Goal: Task Accomplishment & Management: Use online tool/utility

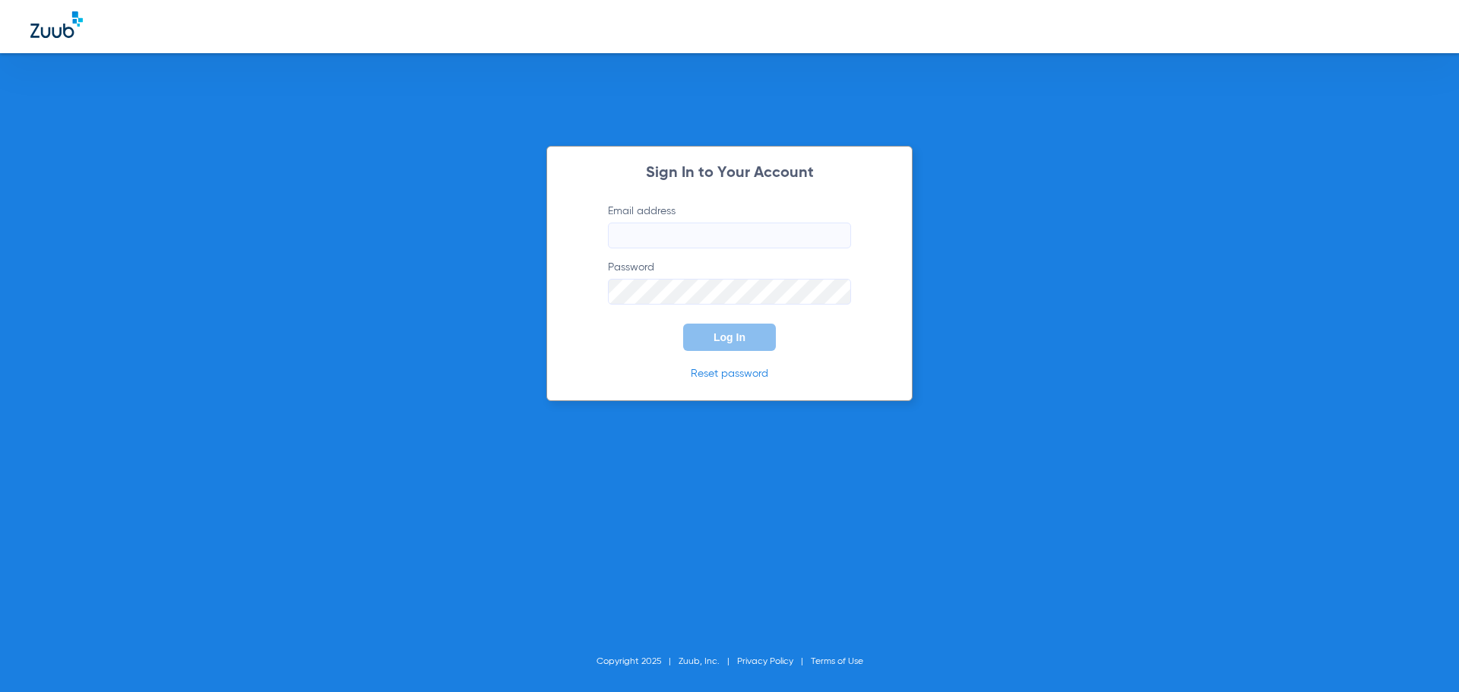
type input "[EMAIL_ADDRESS][DOMAIN_NAME]"
click at [732, 342] on span "Log In" at bounding box center [729, 337] width 32 height 12
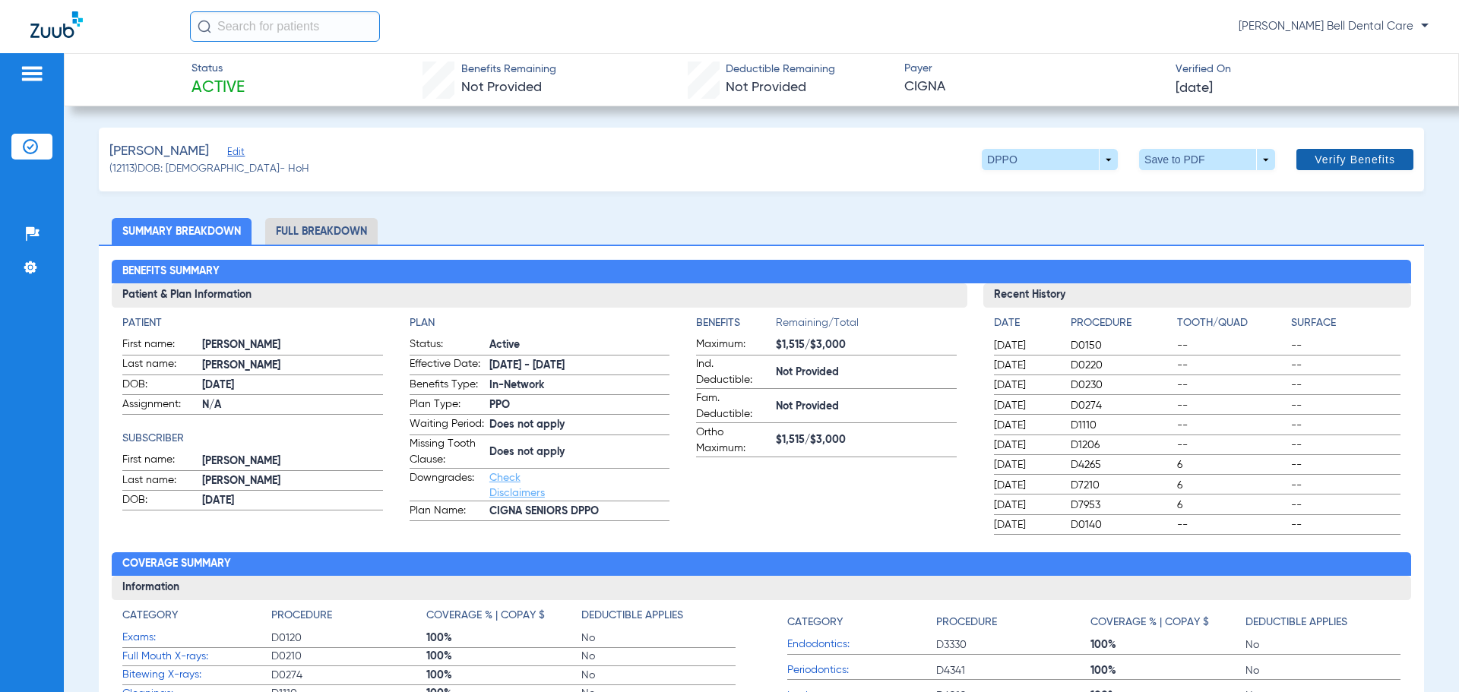
click at [1334, 163] on span "Verify Benefits" at bounding box center [1354, 159] width 81 height 12
